Goal: Task Accomplishment & Management: Use online tool/utility

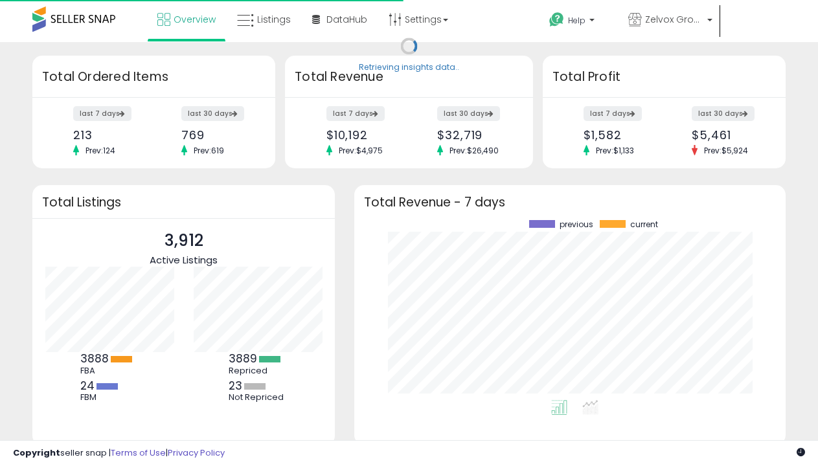
scroll to position [180, 406]
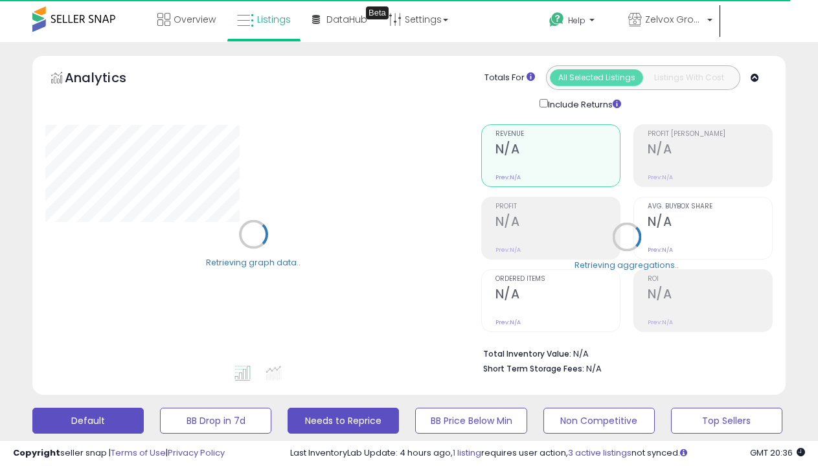
click at [334, 408] on button "Needs to Reprice" at bounding box center [343, 421] width 111 height 26
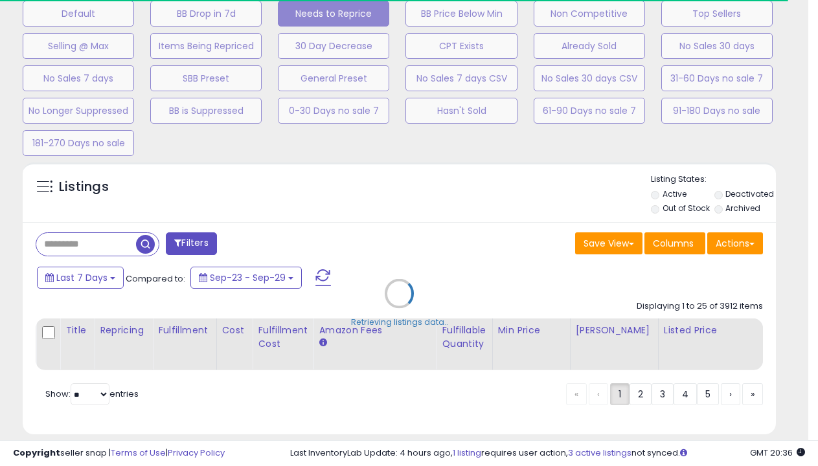
scroll to position [266, 435]
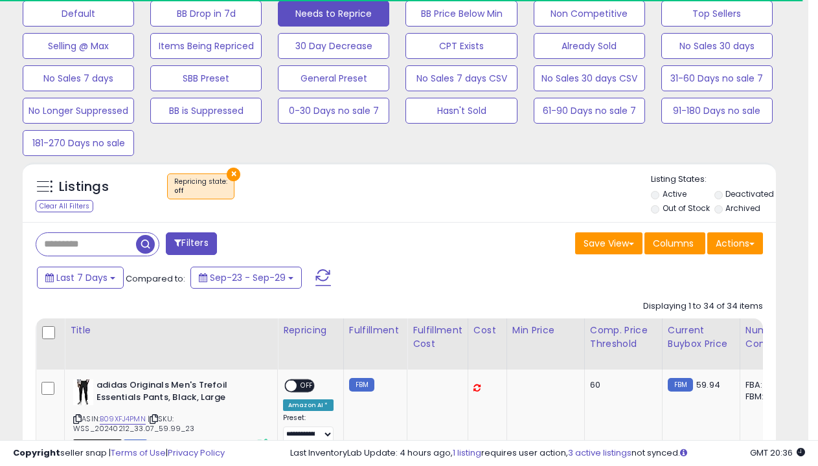
select select "**"
